Goal: Task Accomplishment & Management: Use online tool/utility

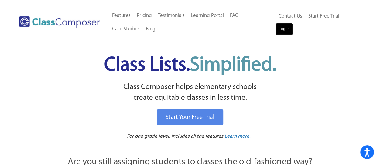
click at [281, 29] on link "Log In" at bounding box center [283, 29] width 17 height 12
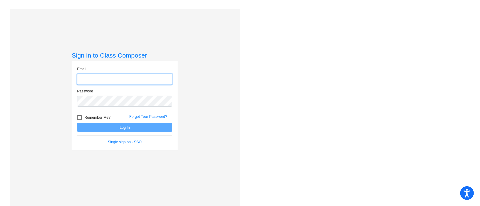
type input "[EMAIL_ADDRESS][DOMAIN_NAME]"
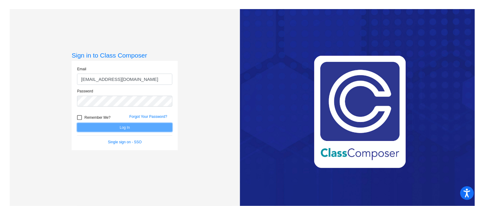
click at [124, 127] on button "Log In" at bounding box center [124, 127] width 95 height 9
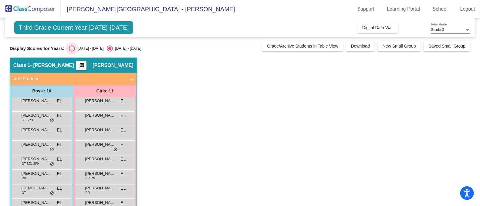
click at [73, 47] on div "Select an option" at bounding box center [72, 49] width 6 height 6
click at [72, 52] on input "2024 - 2025" at bounding box center [72, 52] width 0 height 0
radio input "true"
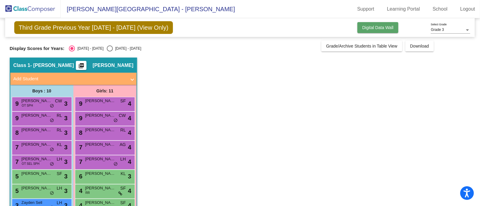
click at [385, 27] on span "Digital Data Wall" at bounding box center [377, 27] width 31 height 5
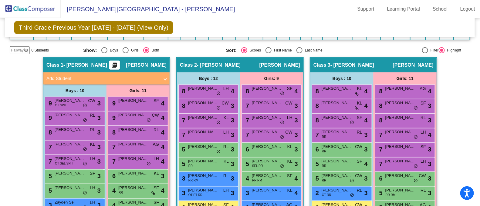
scroll to position [38, 0]
